Goal: Navigation & Orientation: Find specific page/section

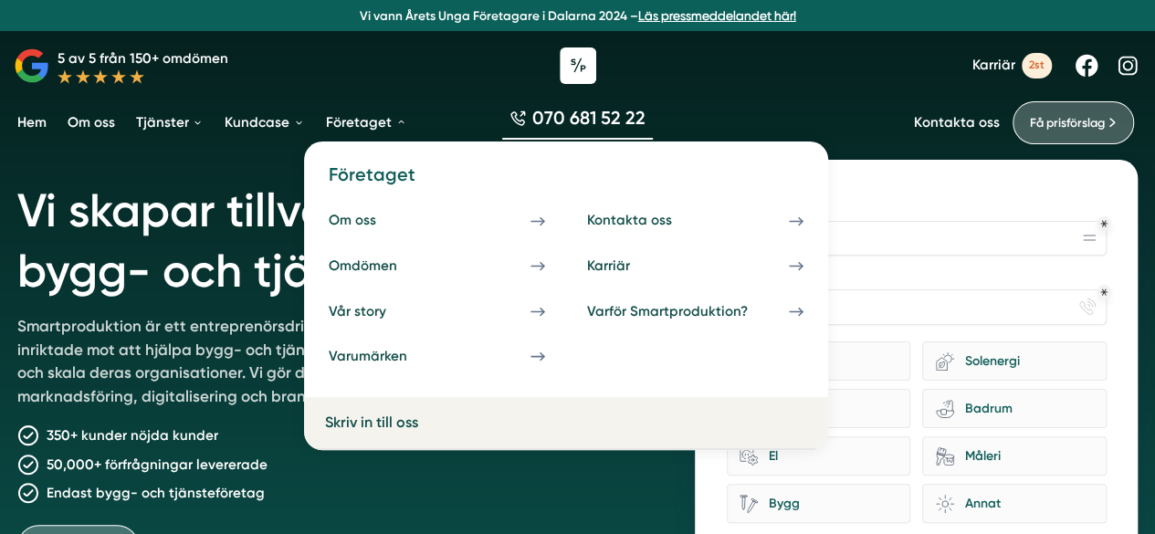
click at [384, 134] on link "Företaget" at bounding box center [366, 123] width 88 height 46
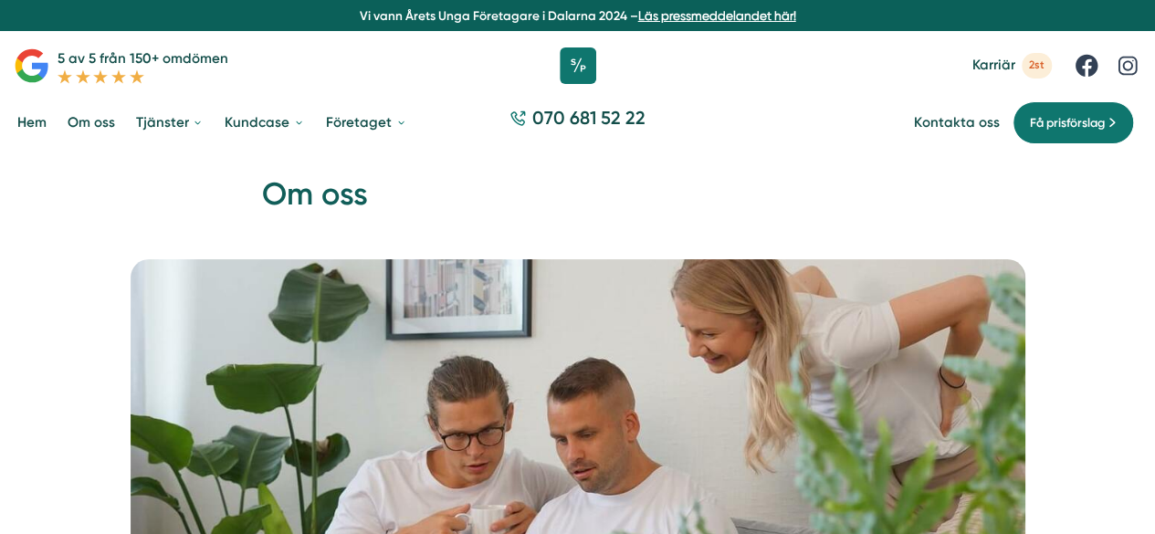
click at [38, 121] on link "Hem" at bounding box center [32, 123] width 37 height 46
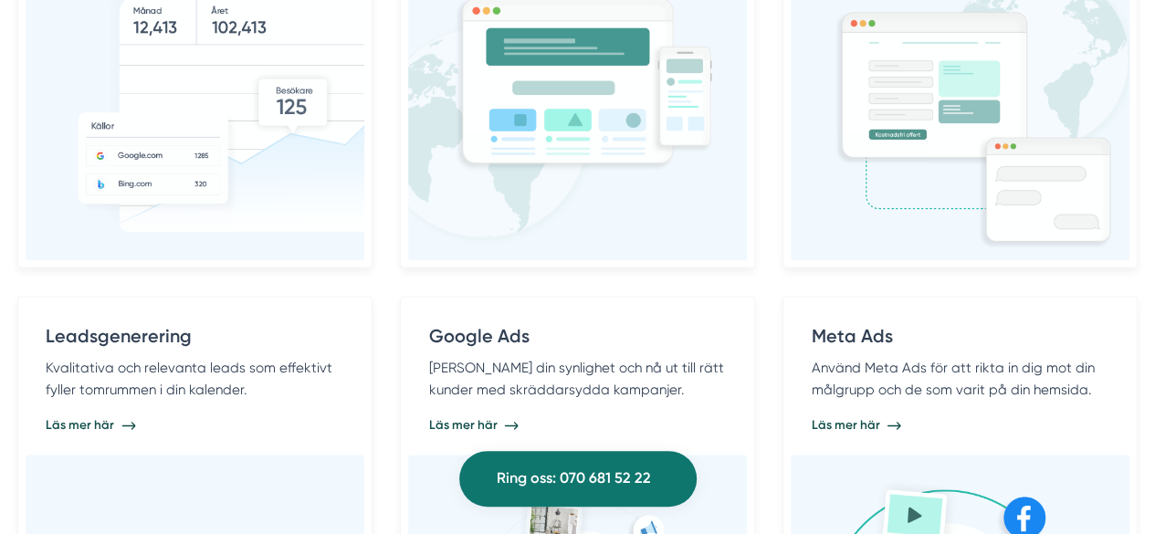
scroll to position [1187, 0]
